Goal: Browse casually: Explore the website without a specific task or goal

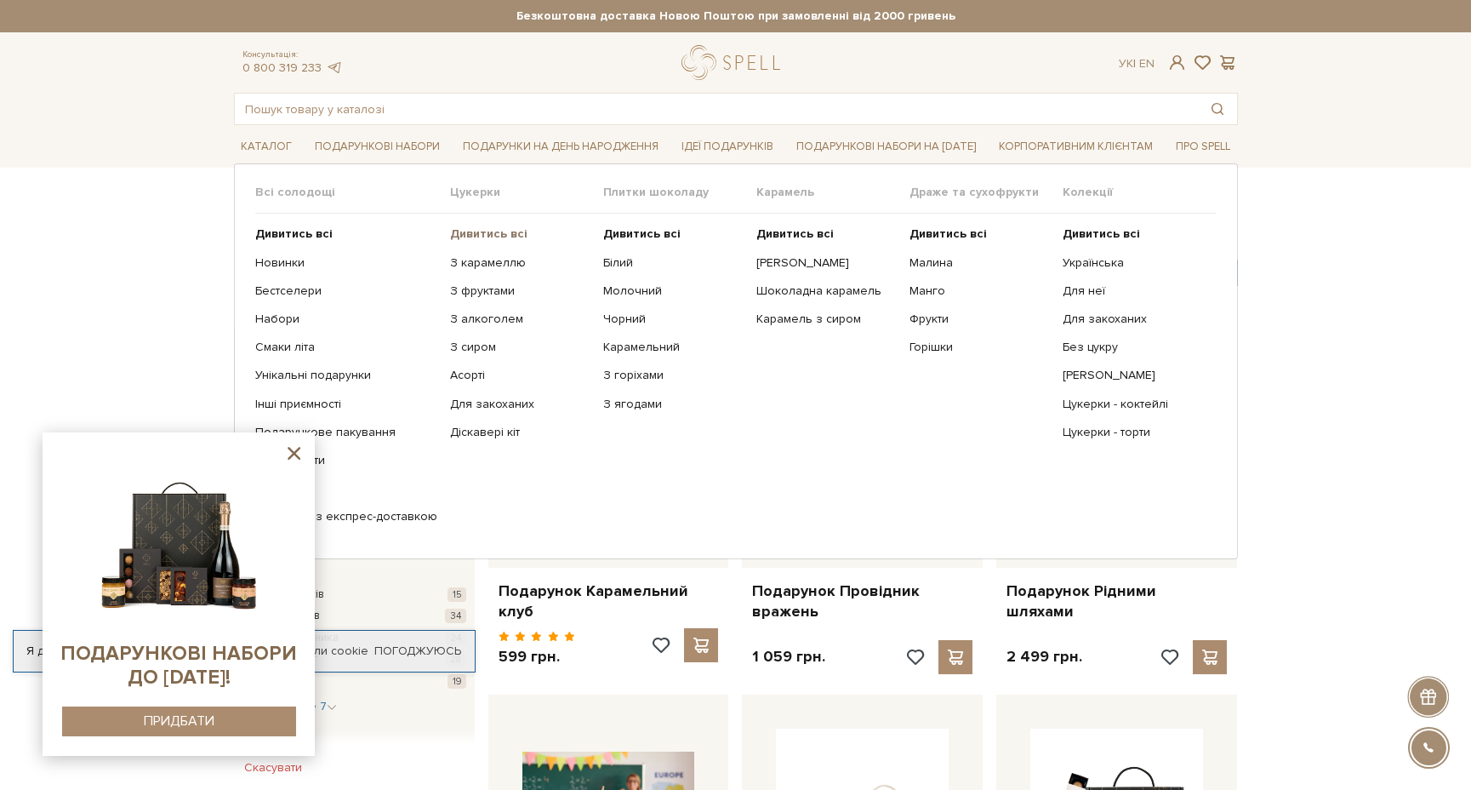
click at [481, 231] on b "Дивитись всі" at bounding box center [488, 233] width 77 height 14
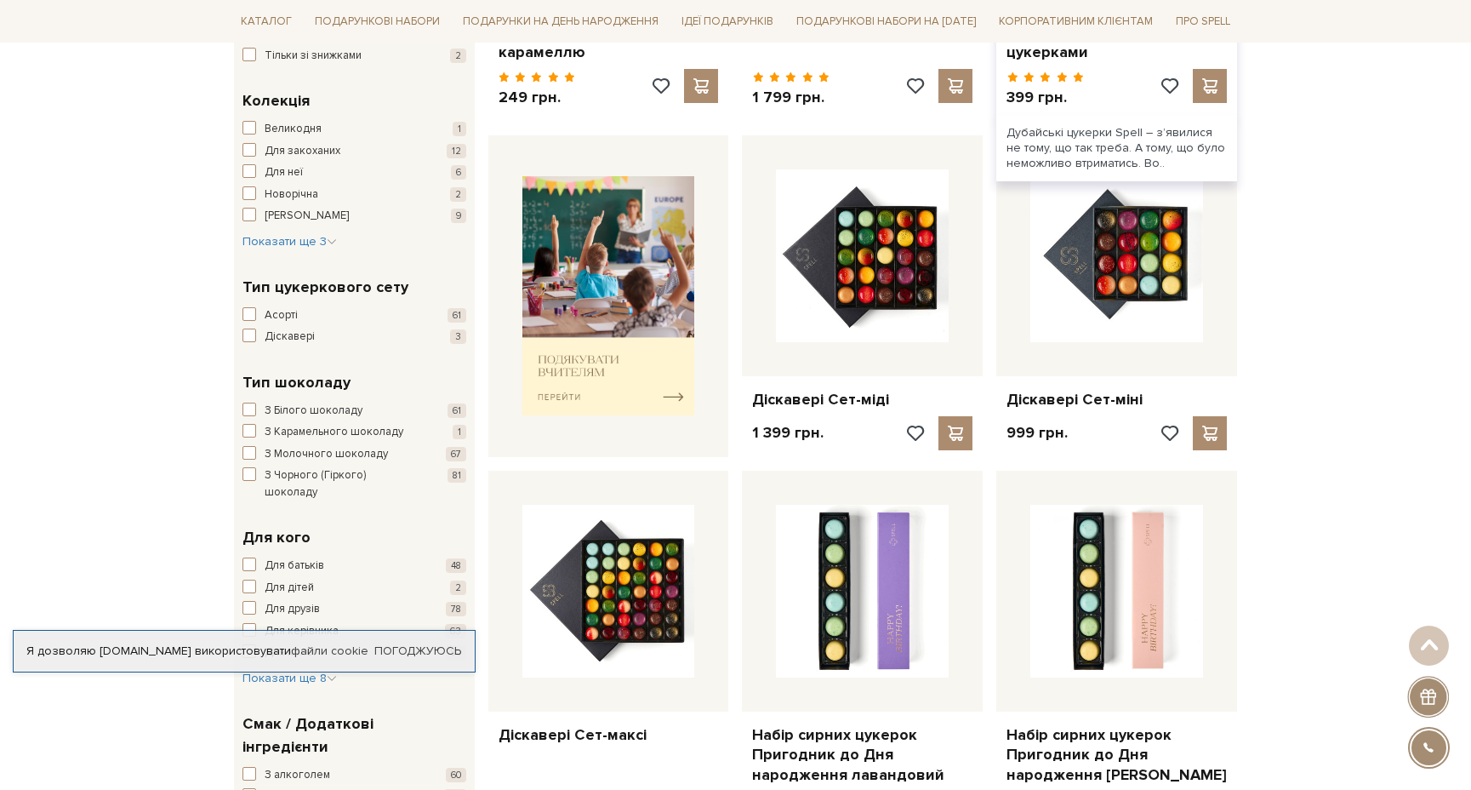
scroll to position [571, 0]
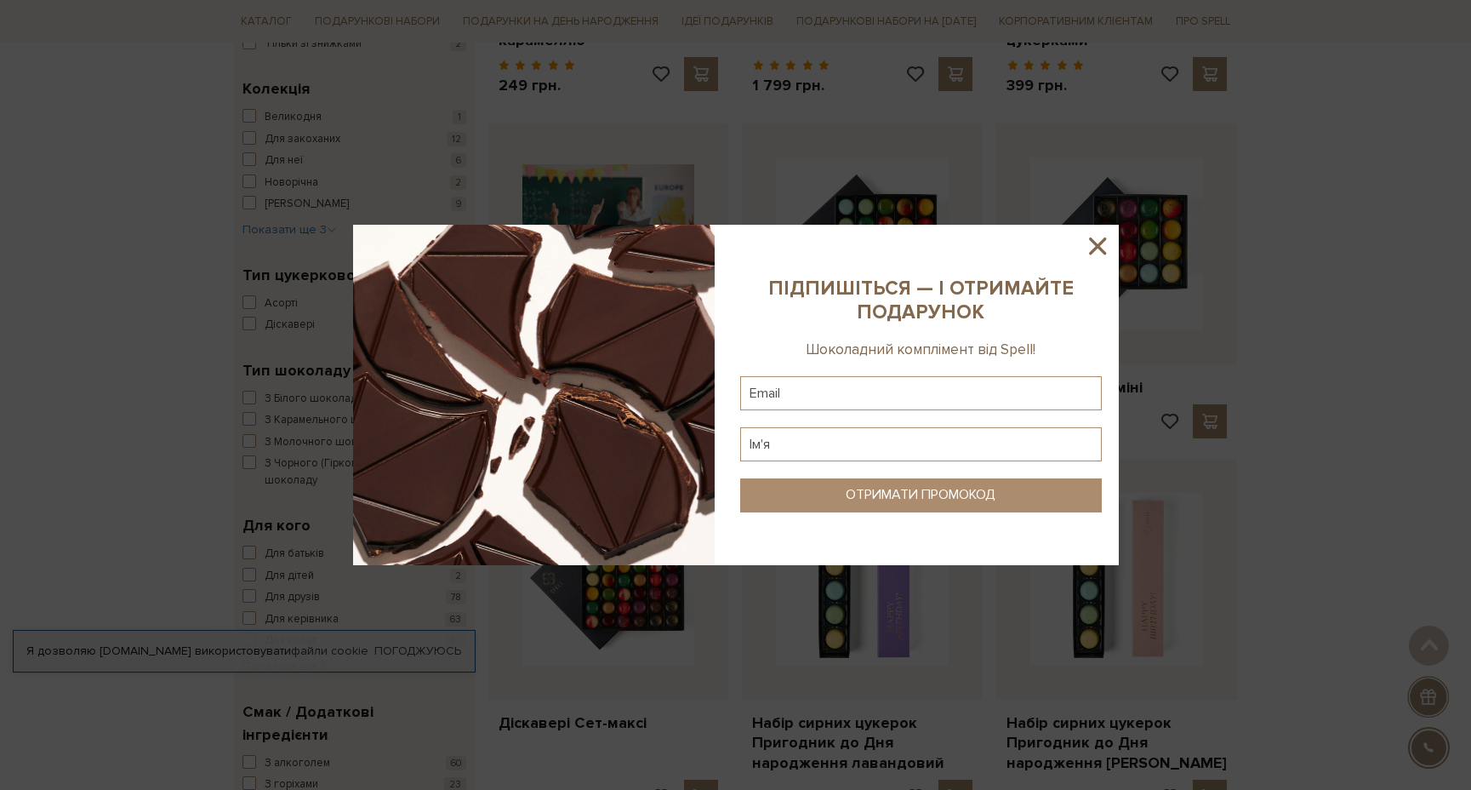
click at [1098, 249] on icon at bounding box center [1097, 245] width 29 height 29
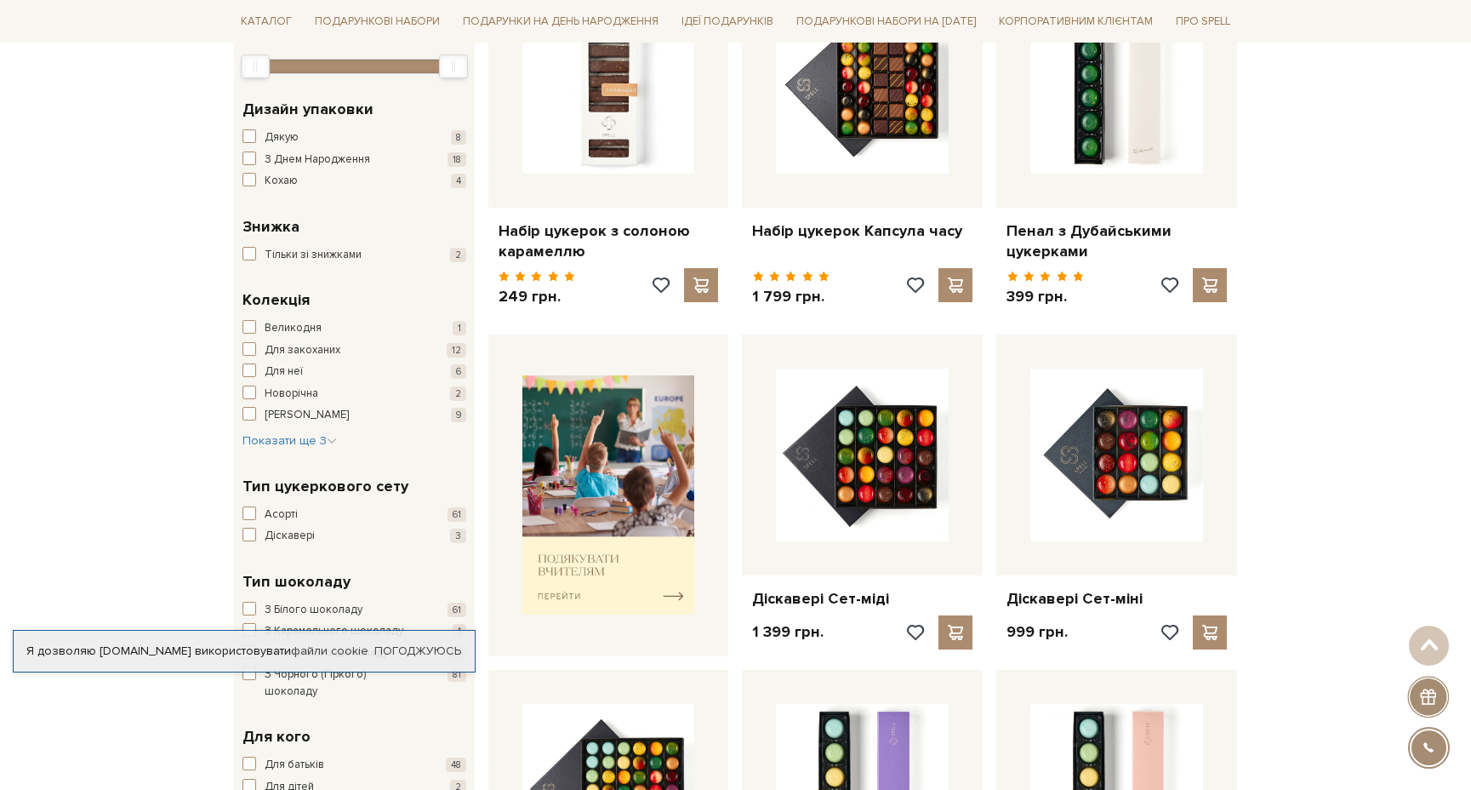
scroll to position [309, 0]
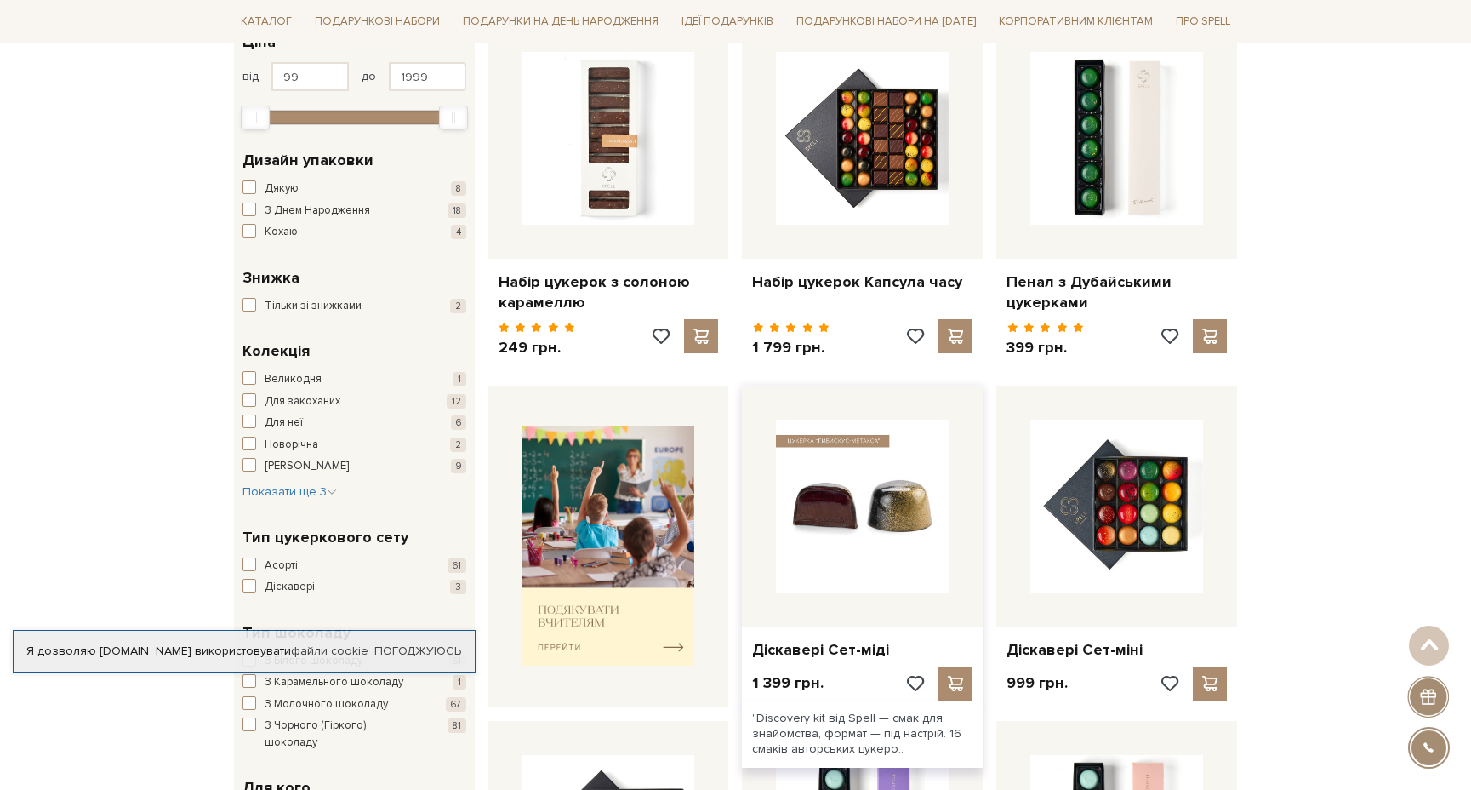
click at [854, 517] on img at bounding box center [862, 506] width 173 height 173
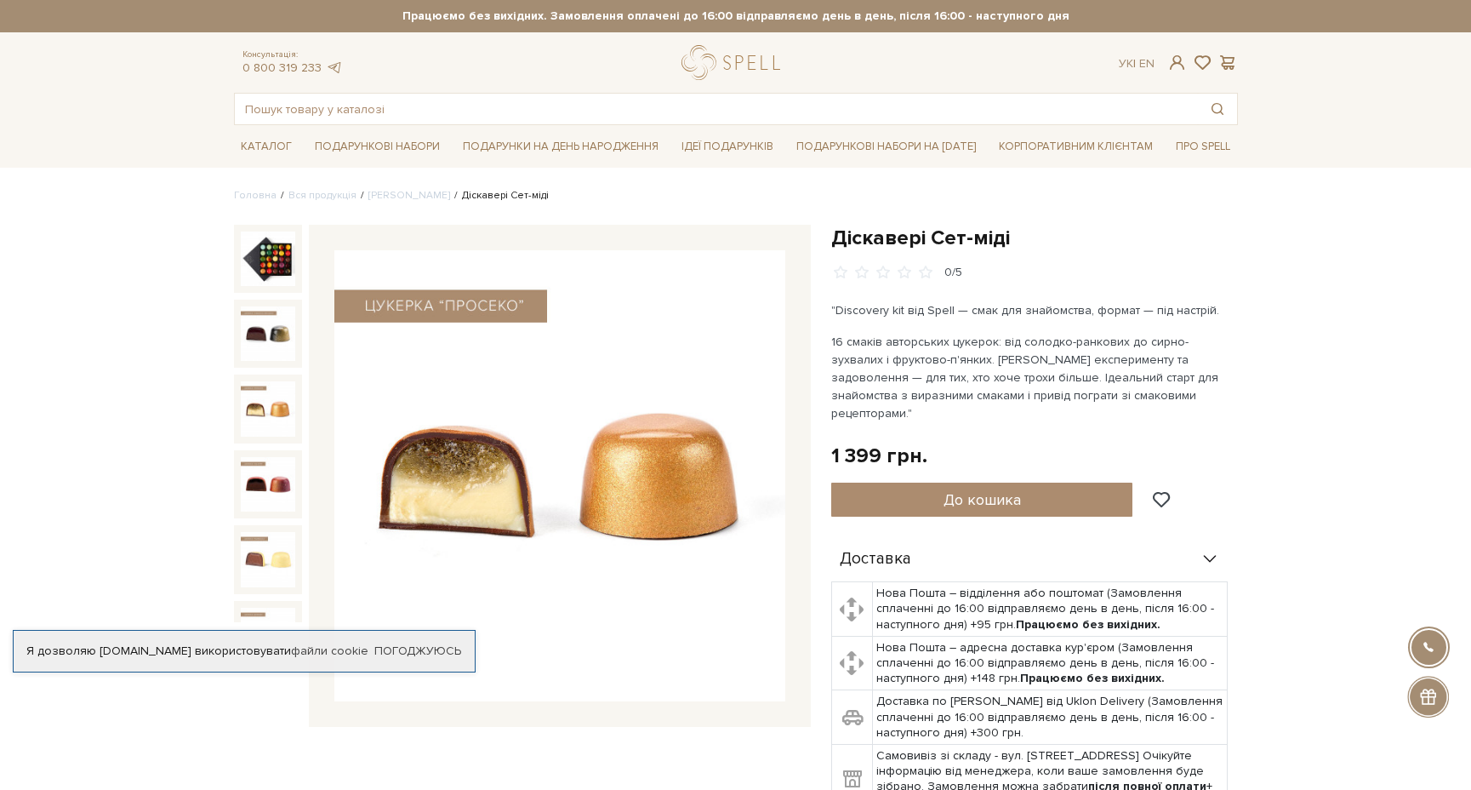
click at [277, 412] on img at bounding box center [268, 408] width 54 height 54
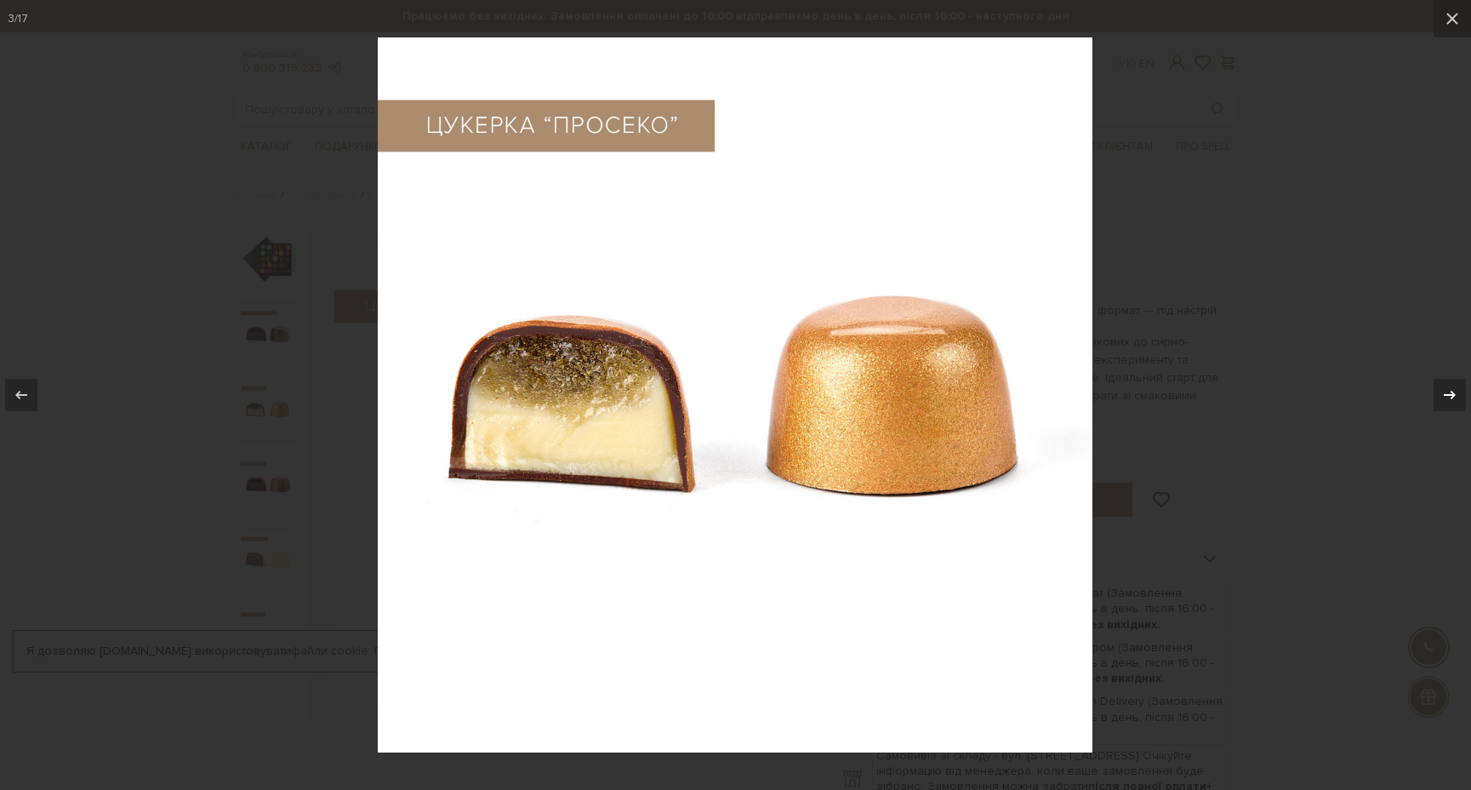
click at [1442, 396] on icon at bounding box center [1450, 395] width 20 height 20
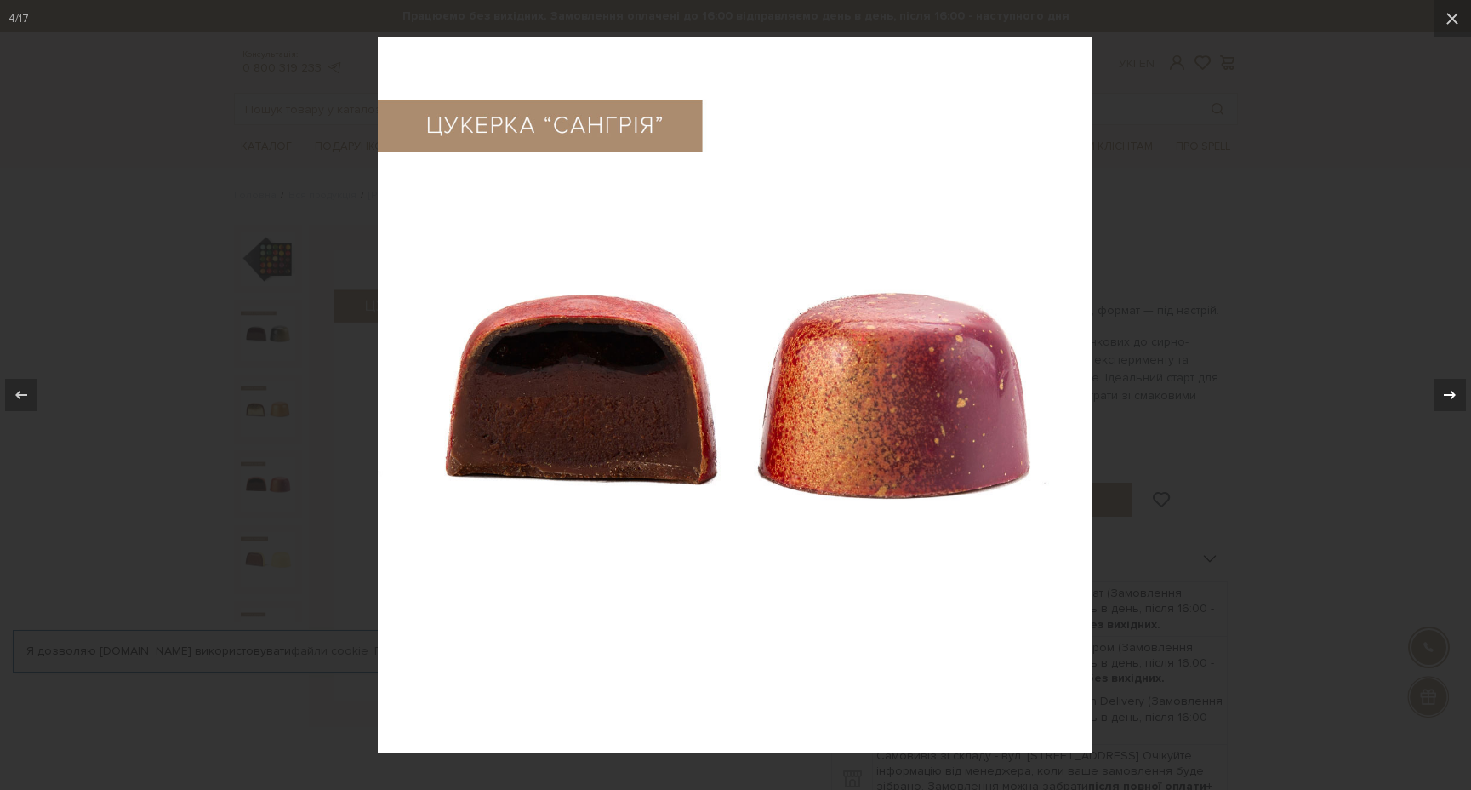
click at [1442, 396] on icon at bounding box center [1450, 395] width 20 height 20
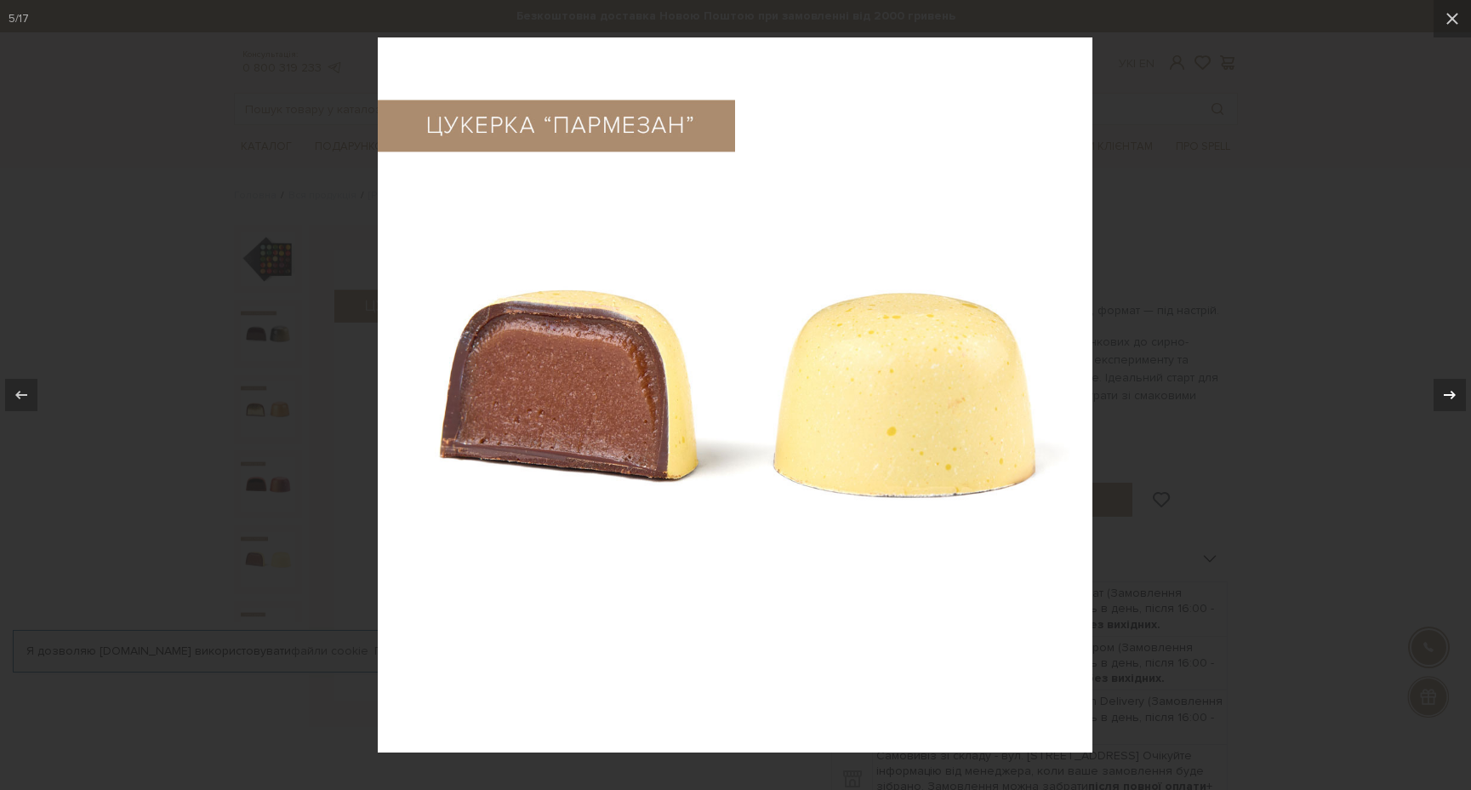
click at [1442, 396] on icon at bounding box center [1450, 395] width 20 height 20
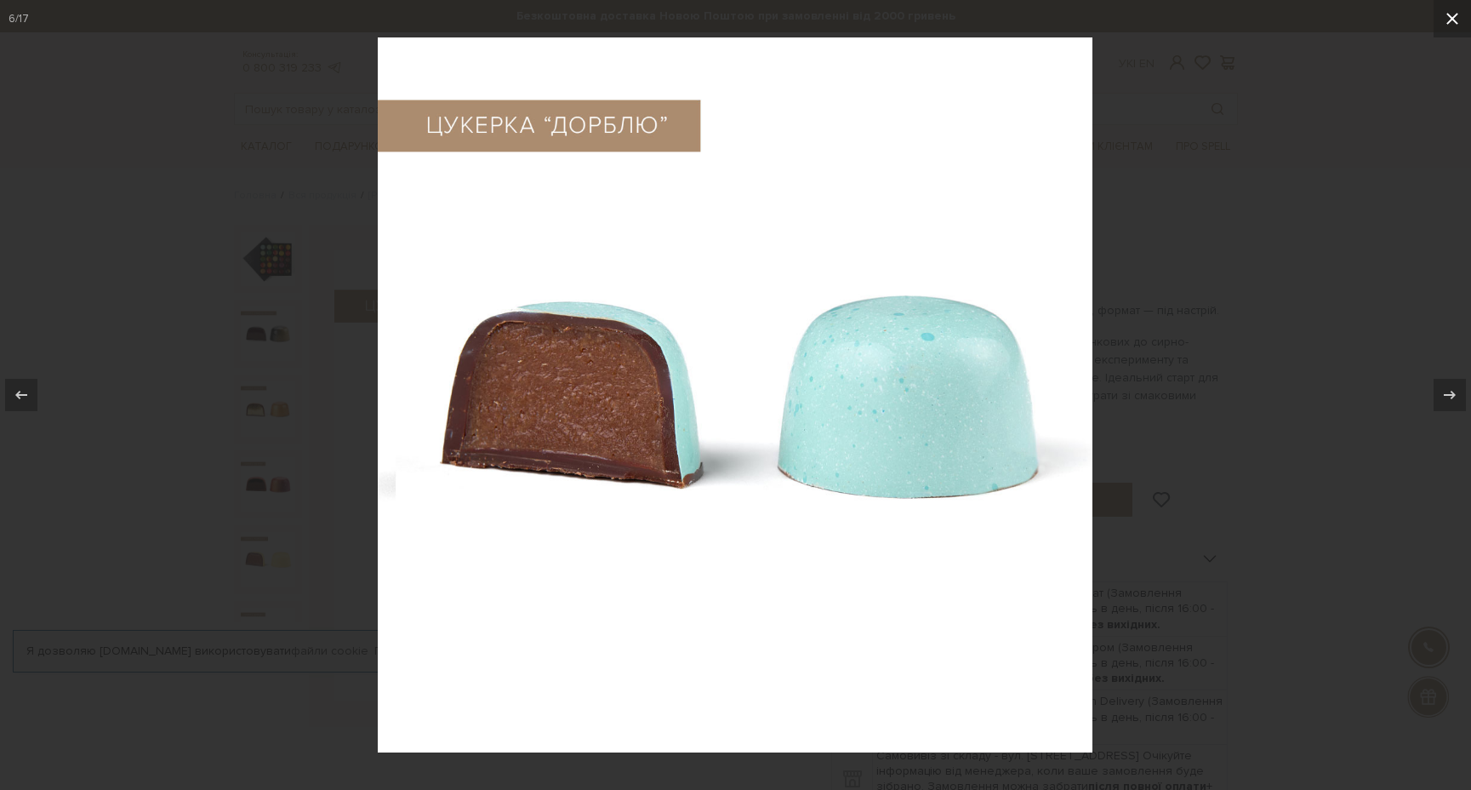
click at [1445, 9] on icon at bounding box center [1452, 19] width 20 height 20
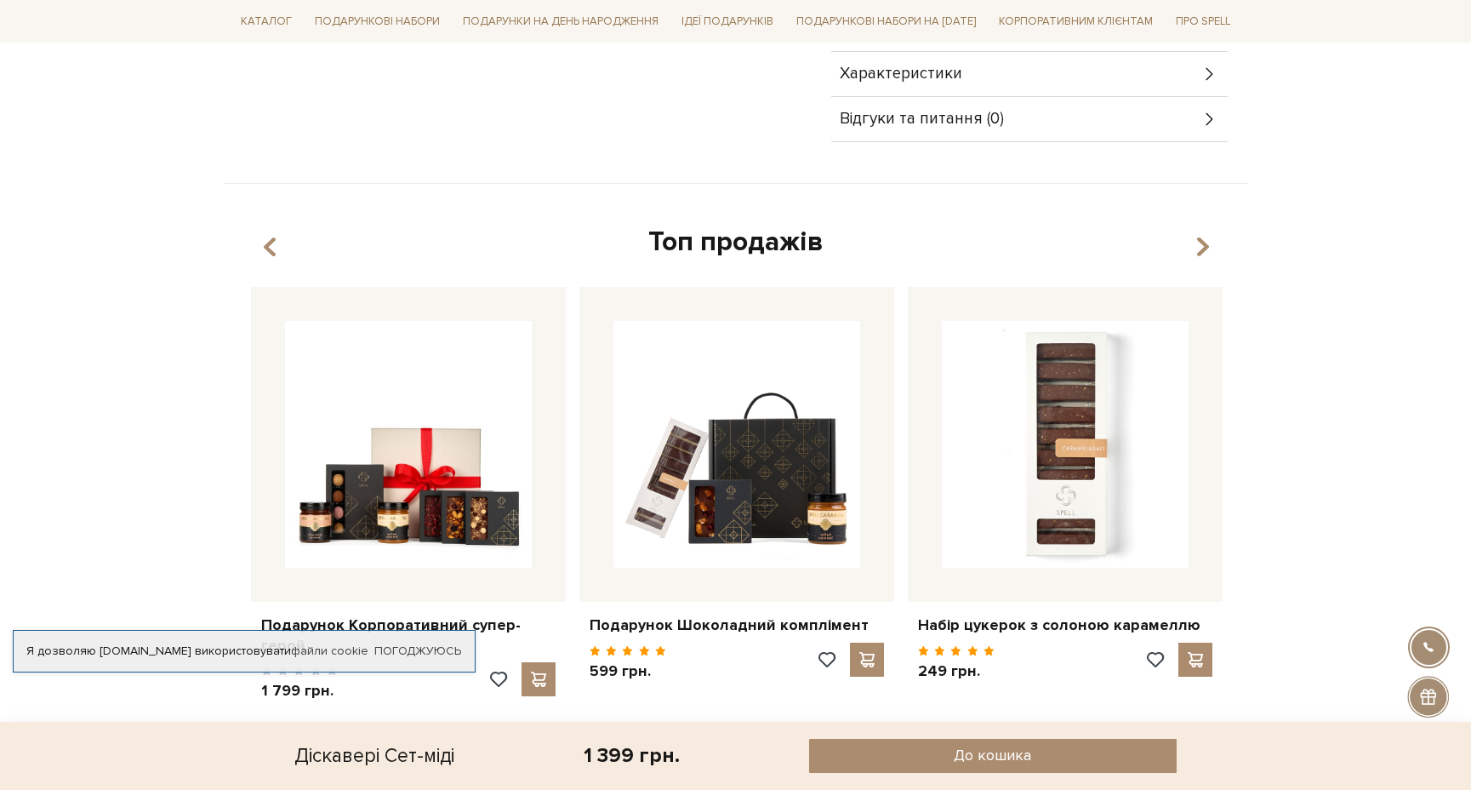
scroll to position [812, 0]
